Goal: Task Accomplishment & Management: Manage account settings

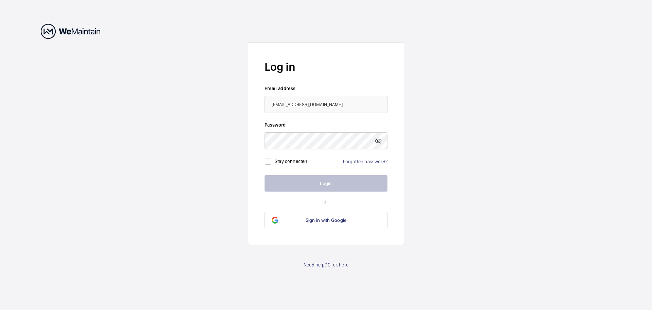
type input "[EMAIL_ADDRESS][DOMAIN_NAME]"
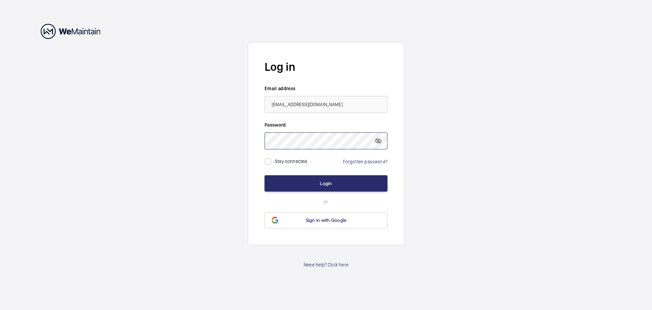
click at [265, 175] on button "Login" at bounding box center [326, 183] width 123 height 16
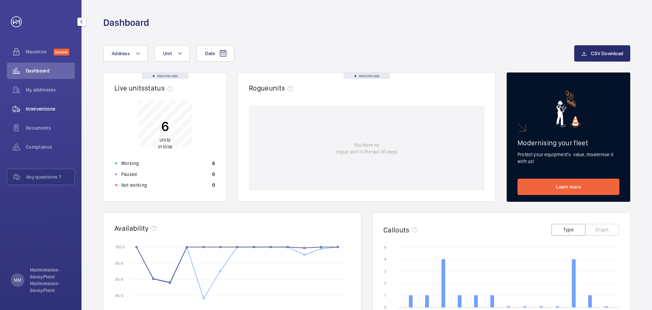
click at [48, 108] on span "Interventions" at bounding box center [50, 108] width 49 height 7
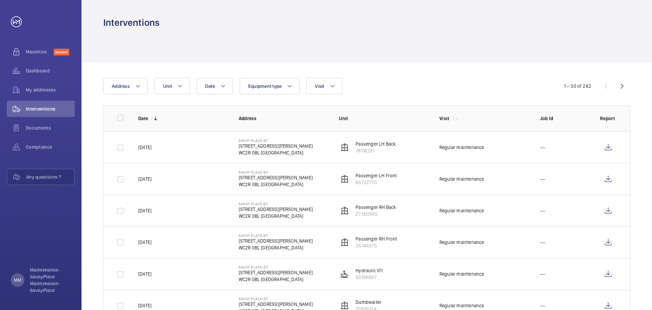
click at [158, 120] on mat-icon at bounding box center [155, 118] width 5 height 5
click at [152, 117] on mat-icon at bounding box center [152, 118] width 5 height 5
